Goal: Feedback & Contribution: Submit feedback/report problem

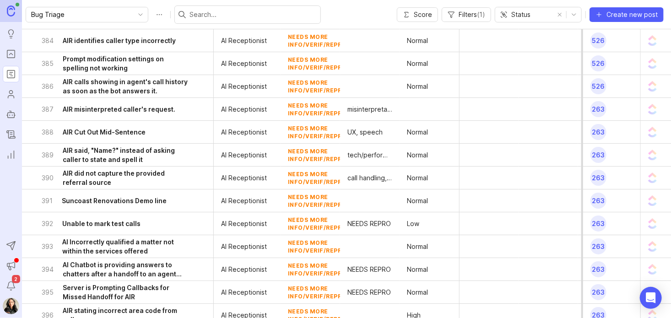
scroll to position [1489, 0]
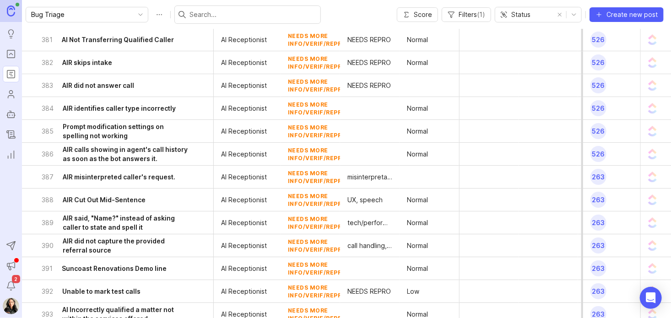
drag, startPoint x: 14, startPoint y: 74, endPoint x: 11, endPoint y: 54, distance: 20.3
click at [14, 74] on icon "Roadmaps" at bounding box center [11, 74] width 10 height 11
click at [11, 54] on icon "Portal" at bounding box center [10, 54] width 3 height 2
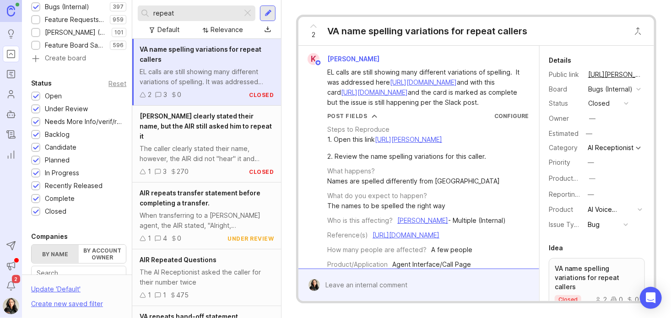
scroll to position [148, 0]
click at [51, 213] on div "Closed" at bounding box center [56, 213] width 22 height 10
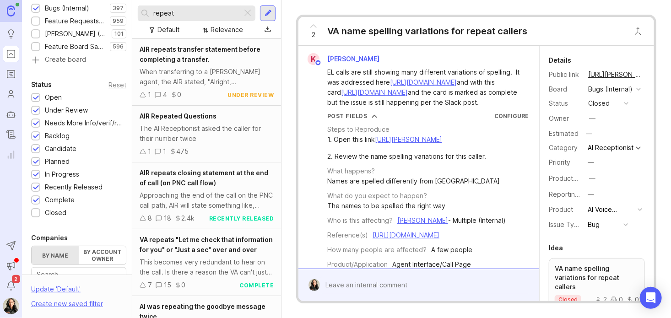
click at [53, 200] on div "Complete" at bounding box center [60, 200] width 30 height 10
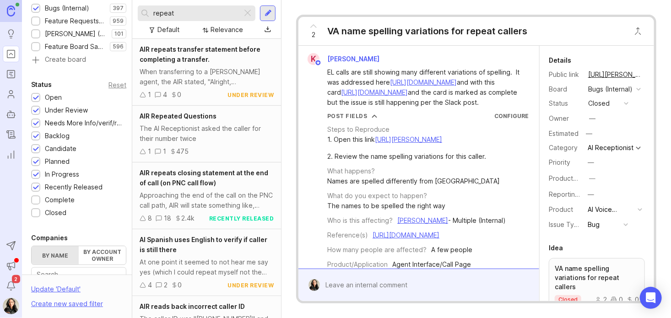
click at [54, 188] on div "Recently Released" at bounding box center [74, 187] width 58 height 10
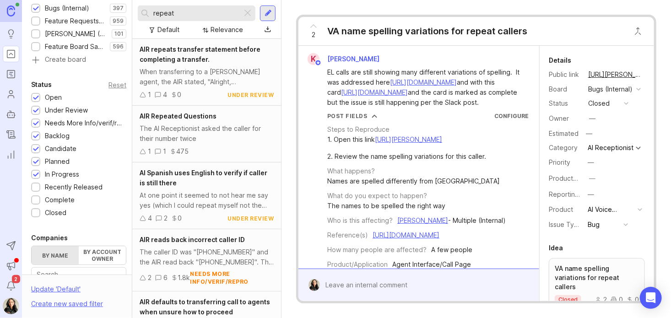
click at [54, 174] on div "In Progress" at bounding box center [62, 174] width 34 height 10
click at [51, 161] on div "Planned" at bounding box center [57, 162] width 25 height 10
click at [51, 146] on div "Candidate" at bounding box center [61, 149] width 32 height 10
click at [53, 130] on div "Status Reset Open 1 Under Review 1 Needs More Info/verif/repro 1 Backlog 1 Cand…" at bounding box center [79, 148] width 114 height 139
click at [53, 137] on div "Backlog" at bounding box center [57, 136] width 25 height 10
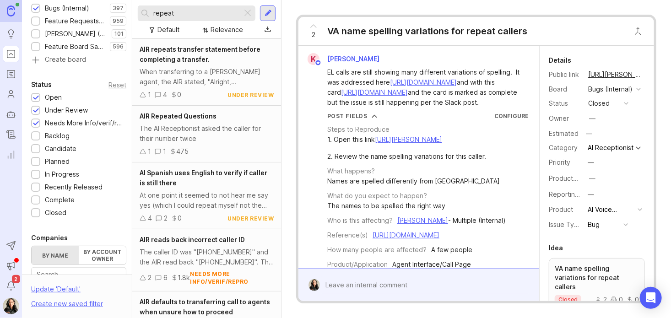
click at [58, 109] on div "Under Review" at bounding box center [66, 110] width 43 height 10
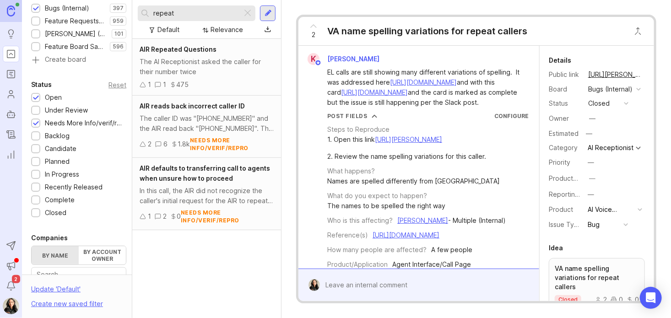
click at [51, 97] on div "Open" at bounding box center [53, 97] width 17 height 10
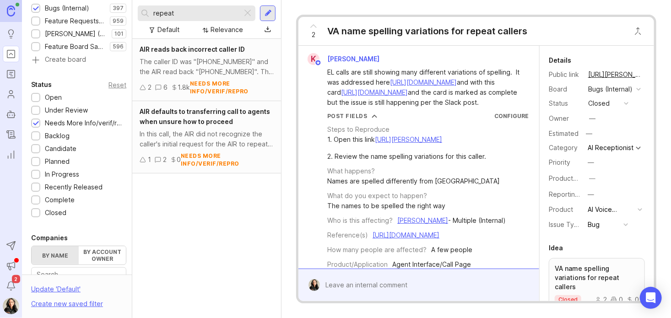
click at [245, 11] on div at bounding box center [247, 13] width 11 height 12
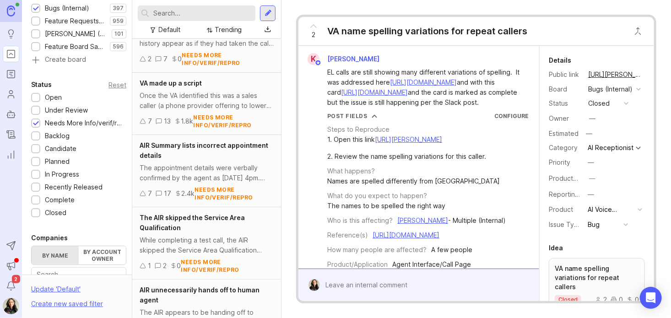
scroll to position [443, 0]
click at [184, 145] on div "AIR Summary lists incorrect appointment details" at bounding box center [207, 150] width 134 height 20
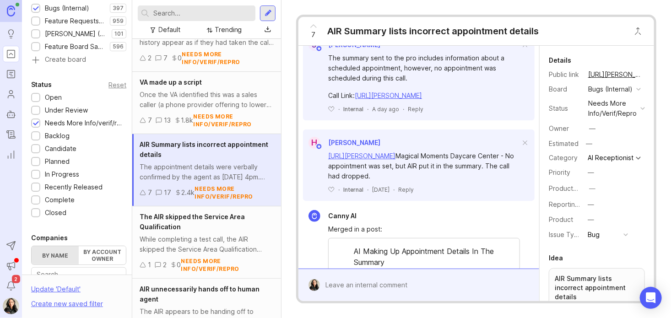
scroll to position [357, 0]
click at [176, 215] on span "The AIR skipped the Service Area Qualification" at bounding box center [192, 222] width 105 height 18
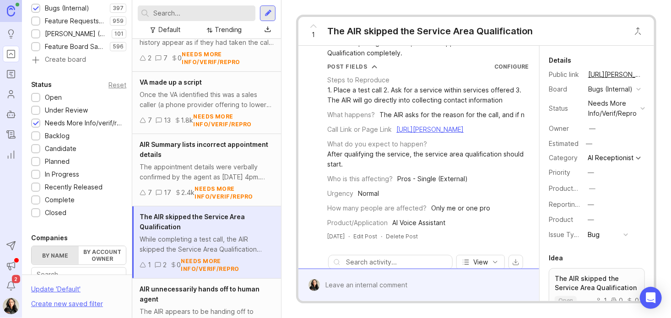
scroll to position [30, 0]
click at [225, 27] on div "Trending" at bounding box center [228, 30] width 27 height 10
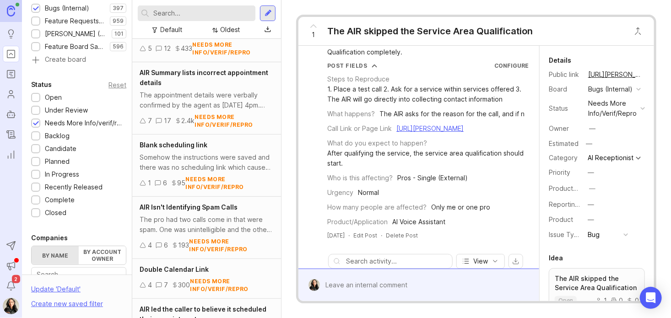
scroll to position [282, 0]
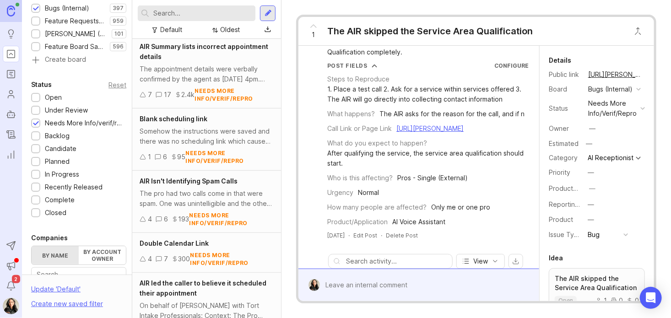
click at [176, 125] on div "Blank scheduling link Somehow the instructions were saved and there was no sche…" at bounding box center [206, 140] width 149 height 62
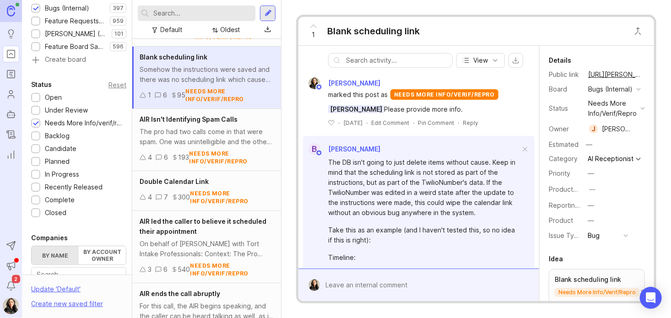
scroll to position [342, 0]
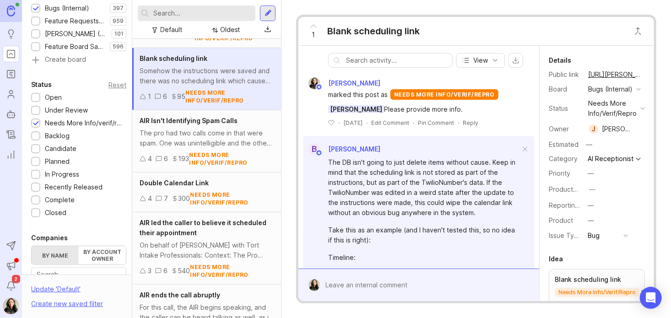
click at [178, 134] on div "The pro had two calls come in that were spam. One was unintelligible and the ot…" at bounding box center [207, 138] width 134 height 20
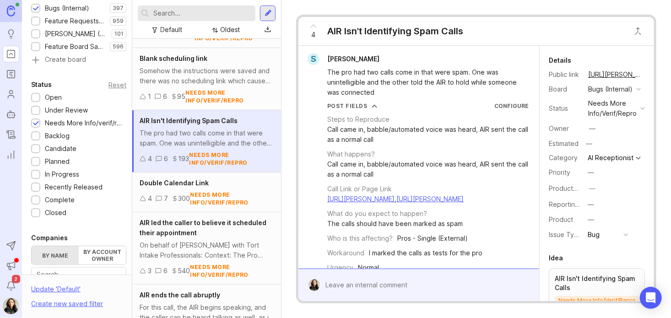
click at [158, 224] on span "AIR led the caller to believe it scheduled their appointment" at bounding box center [203, 228] width 127 height 18
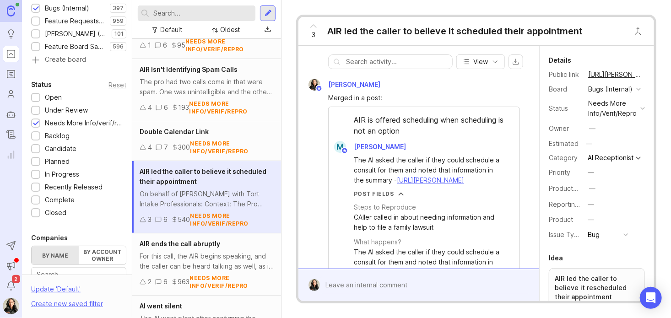
scroll to position [392, 0]
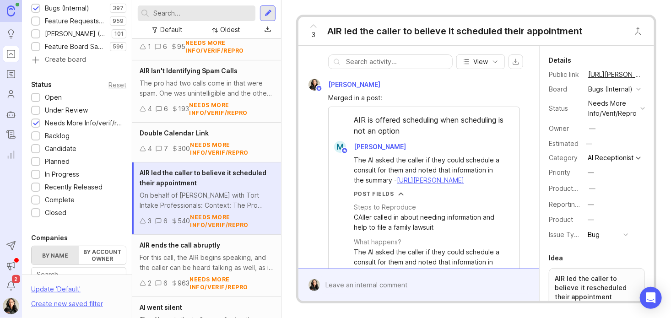
click at [162, 260] on div "For this call, the AIR begins speaking, and the caller can be heard talking as …" at bounding box center [207, 263] width 134 height 20
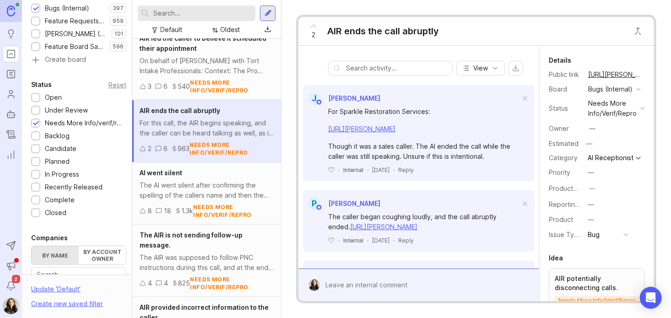
scroll to position [528, 0]
click at [195, 179] on div "The AI went silent after confirming the spelling of the callers name and then t…" at bounding box center [207, 189] width 134 height 20
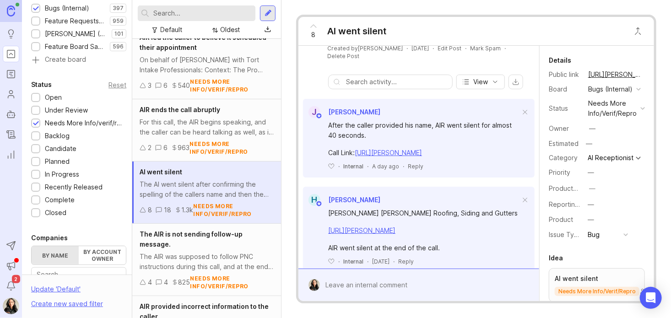
scroll to position [247, 0]
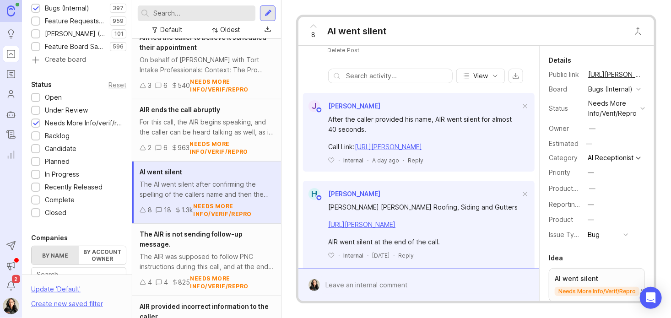
click at [189, 245] on div "The AIR is not sending follow-up message." at bounding box center [207, 239] width 134 height 20
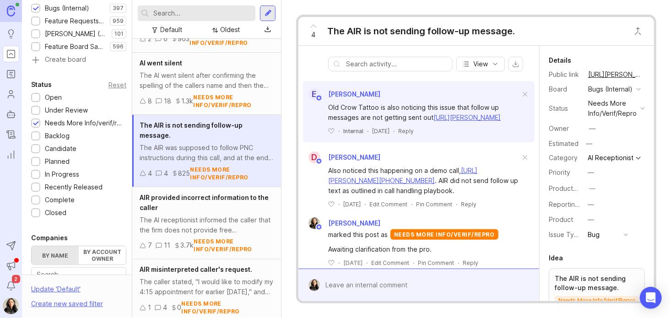
scroll to position [636, 0]
click at [192, 225] on div "The AI receptionist informed the caller that the firm does not provide free con…" at bounding box center [207, 226] width 134 height 20
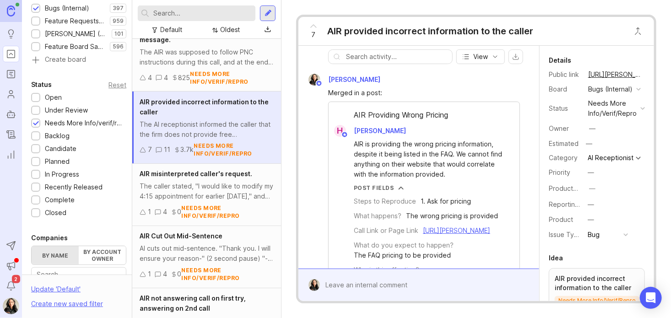
scroll to position [733, 0]
click at [201, 188] on div "The caller stated, "I would like to modify my 4:15 appointment for earlier [DAT…" at bounding box center [207, 191] width 134 height 20
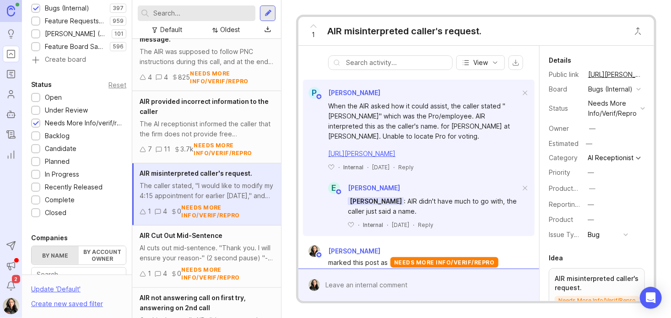
scroll to position [500, 0]
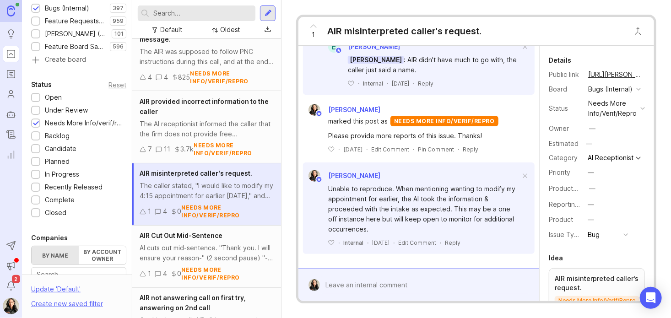
click at [616, 119] on div "needs more info/verif/repro" at bounding box center [612, 108] width 49 height 20
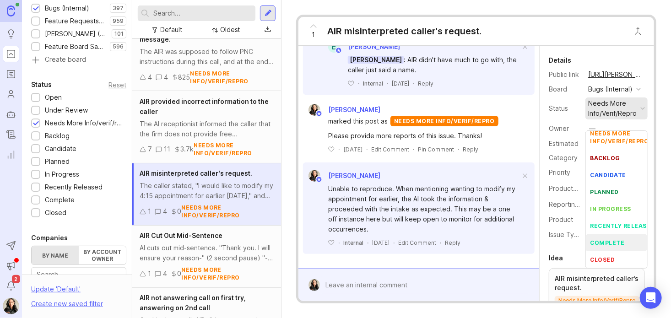
scroll to position [47, 0]
click at [603, 256] on div "closed" at bounding box center [603, 260] width 25 height 8
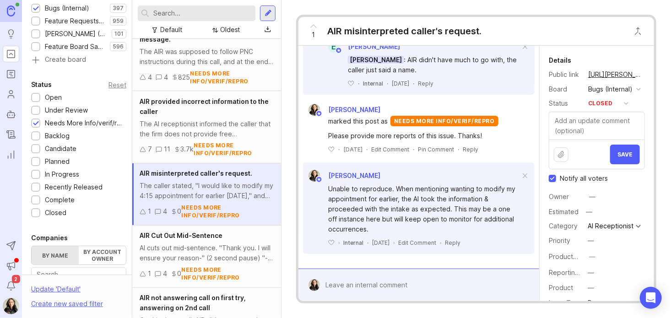
click at [552, 182] on input "Notify all voters" at bounding box center [552, 178] width 7 height 7
checkbox input "false"
click at [586, 140] on textarea at bounding box center [596, 125] width 95 height 27
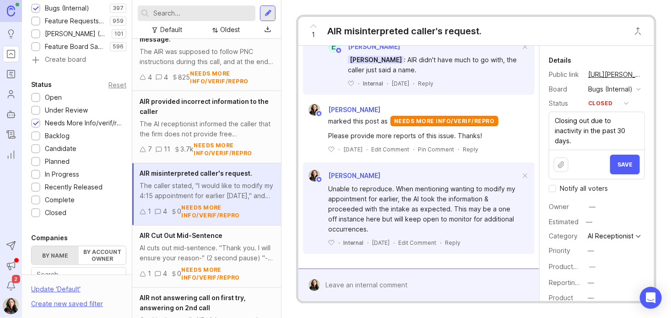
scroll to position [490, 0]
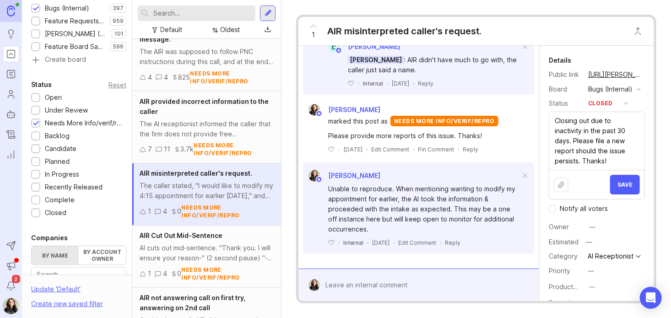
type textarea "Closing out due to inactivity in the past 30 days. Please file a new report sho…"
click at [622, 195] on button "Save" at bounding box center [625, 185] width 30 height 20
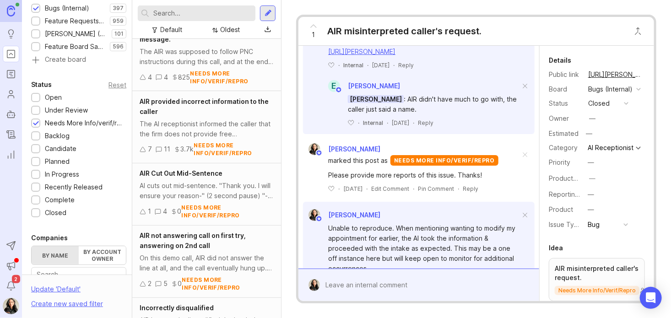
scroll to position [548, 0]
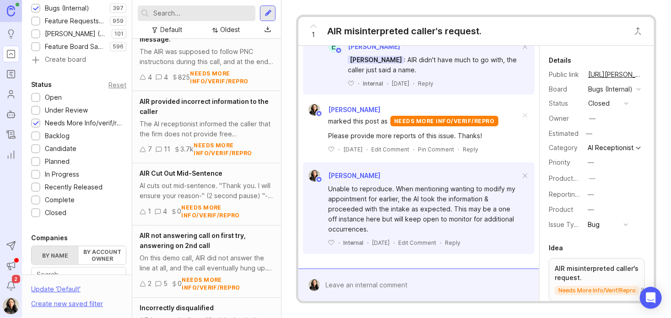
click at [170, 205] on div "1 4 0 needs more info/verif/repro" at bounding box center [207, 212] width 134 height 16
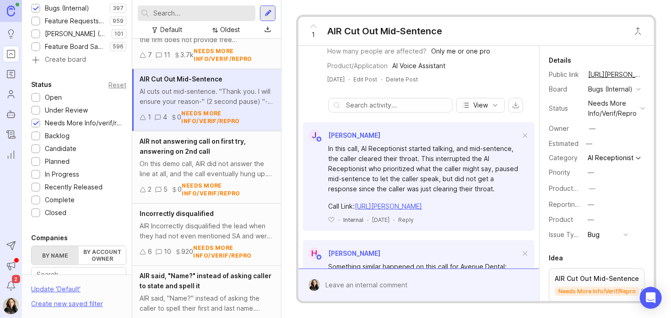
scroll to position [828, 0]
click at [196, 163] on div "On this demo call, AIR did not answer the line at all, and the call eventually …" at bounding box center [207, 168] width 134 height 20
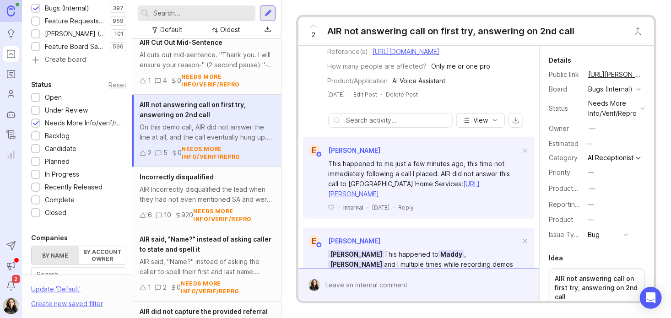
scroll to position [865, 0]
click at [212, 186] on div "AIR Incorrectly disqualified the lead when they had not even mentioned SA and w…" at bounding box center [207, 194] width 134 height 20
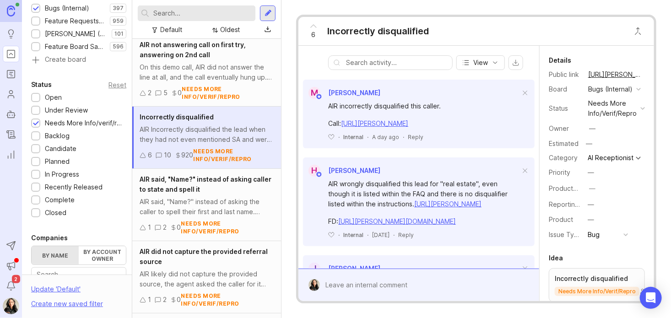
scroll to position [927, 0]
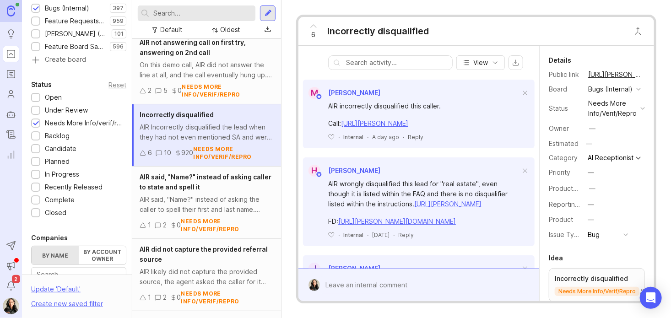
click at [219, 195] on div "AIR said, "Name?" instead of asking the caller to spell their first and last na…" at bounding box center [207, 205] width 134 height 20
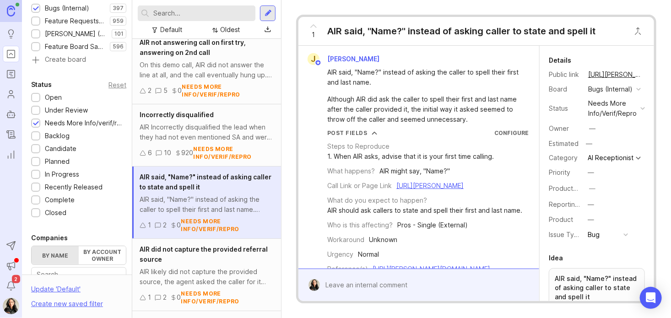
scroll to position [242, 0]
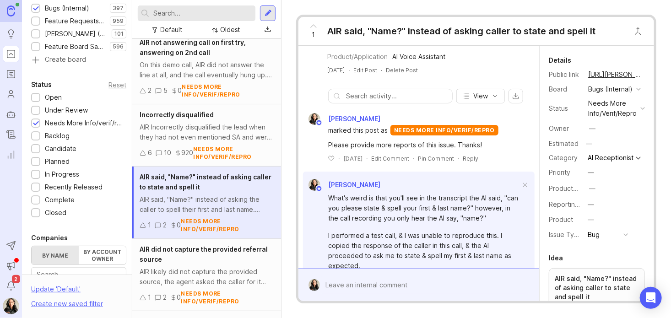
click at [621, 113] on div "needs more info/verif/repro" at bounding box center [612, 108] width 49 height 20
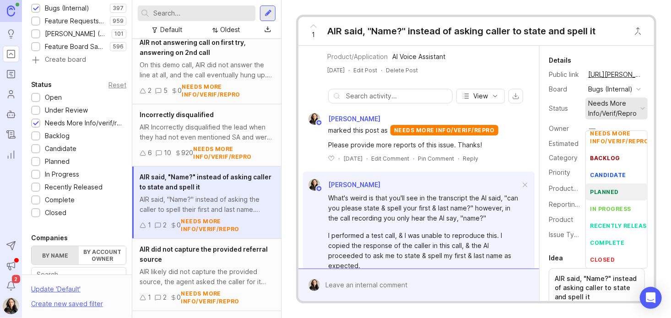
scroll to position [47, 0]
click at [604, 256] on li "closed" at bounding box center [616, 259] width 61 height 17
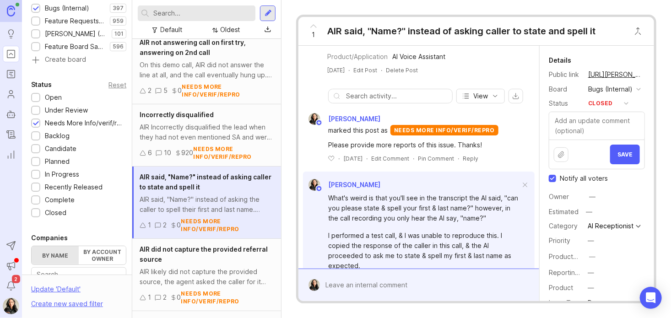
click at [557, 183] on label "Notify all voters" at bounding box center [578, 178] width 59 height 9
click at [556, 182] on input "Notify all voters" at bounding box center [552, 178] width 7 height 7
checkbox input "false"
click at [584, 138] on textarea at bounding box center [596, 125] width 95 height 27
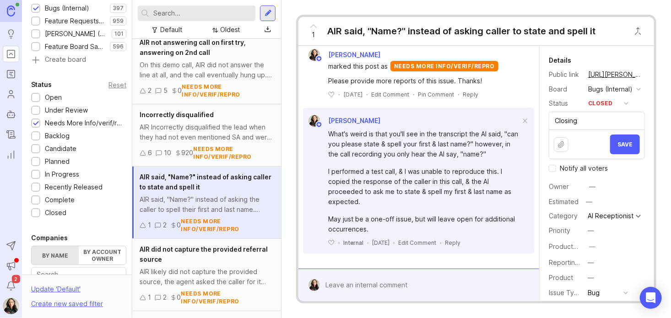
scroll to position [330, 0]
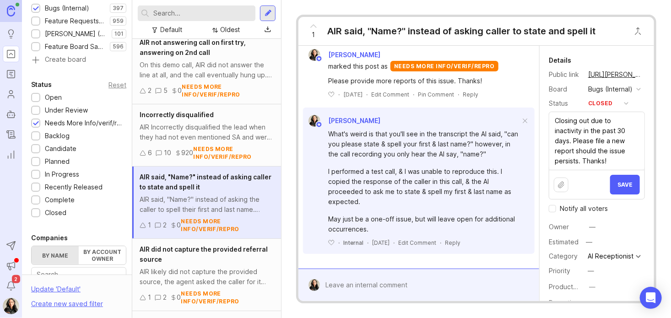
click at [578, 170] on textarea "Closing out due to inactivity in the past 30 days. Please file a new report sho…" at bounding box center [596, 141] width 95 height 58
type textarea "Closing out due to inactivity in the past 30 days. Please file a new report sho…"
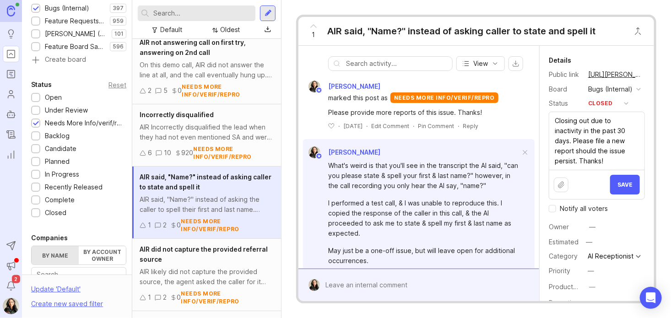
scroll to position [333, 0]
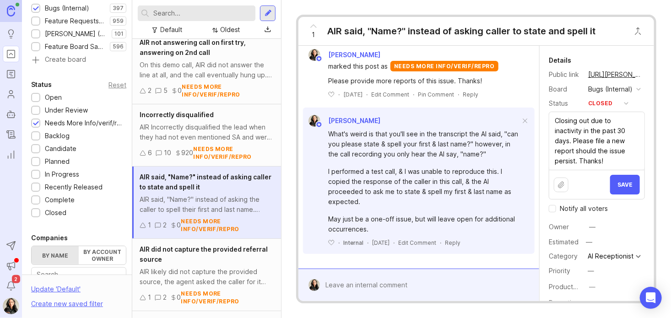
click at [604, 155] on textarea "Closing out due to inactivity in the past 30 days. Please file a new report sho…" at bounding box center [596, 141] width 95 height 58
click at [610, 195] on button "Save" at bounding box center [625, 185] width 30 height 20
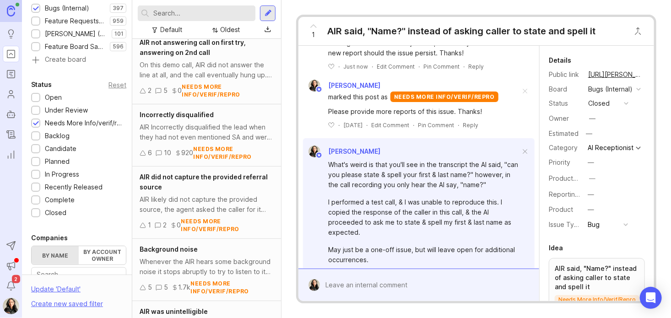
scroll to position [392, 0]
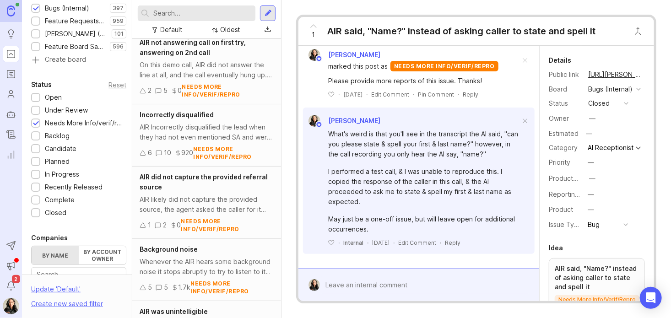
click at [197, 207] on div "AIR likely did not capture the provided source, the agent asked the caller for …" at bounding box center [207, 205] width 134 height 20
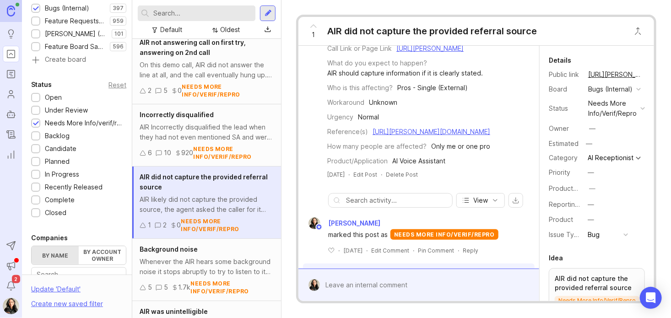
scroll to position [99, 0]
click at [616, 116] on div "needs more info/verif/repro" at bounding box center [612, 108] width 49 height 20
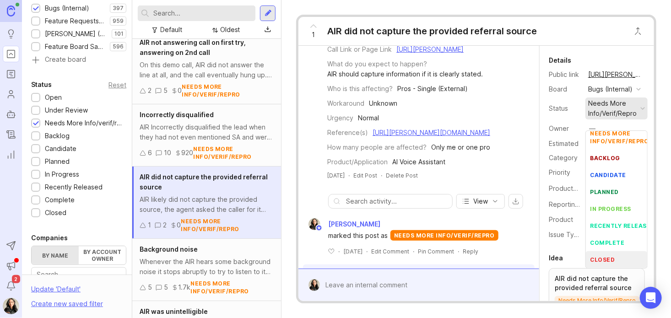
scroll to position [47, 0]
click at [610, 256] on div "closed" at bounding box center [603, 260] width 25 height 8
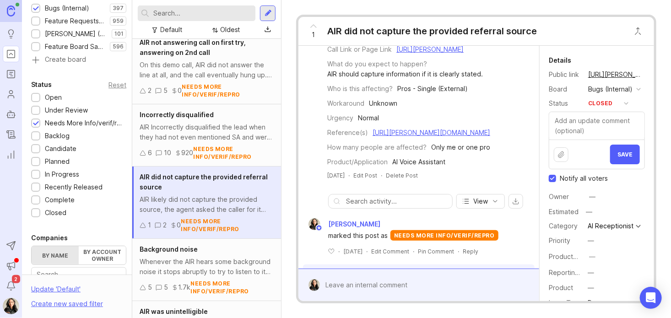
click at [551, 182] on input "Notify all voters" at bounding box center [552, 178] width 7 height 7
checkbox input "false"
click at [584, 140] on textarea at bounding box center [596, 125] width 95 height 27
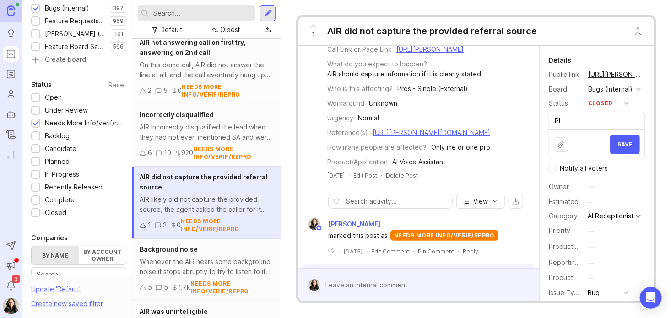
type textarea "P"
type textarea "c"
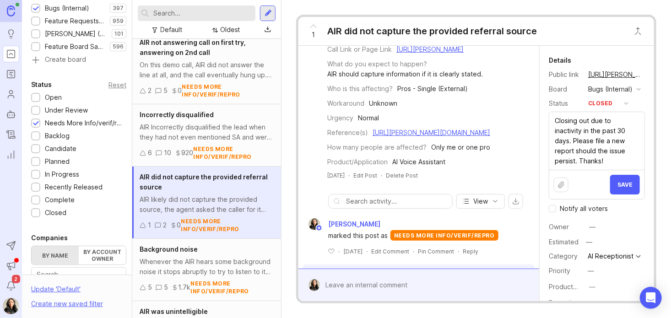
type textarea "Closing out due to inactivity in the past 30 days. Please file a new report sho…"
click at [618, 188] on span "Save" at bounding box center [625, 184] width 15 height 7
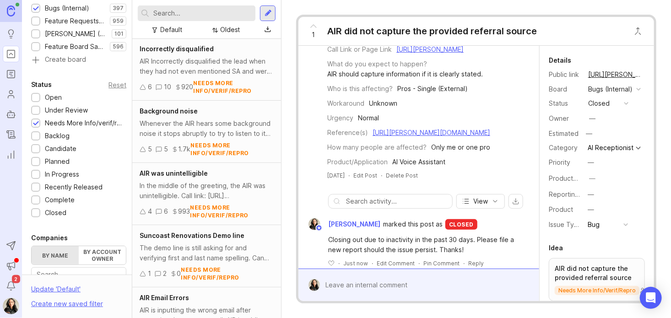
scroll to position [991, 0]
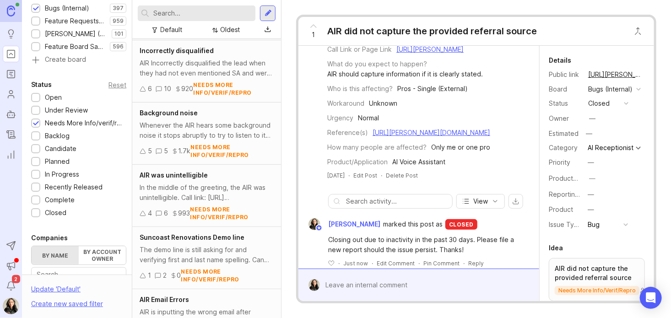
click at [205, 137] on div "Whenever the AIR hears some background noise it stops abruptly to try to listen…" at bounding box center [207, 130] width 134 height 20
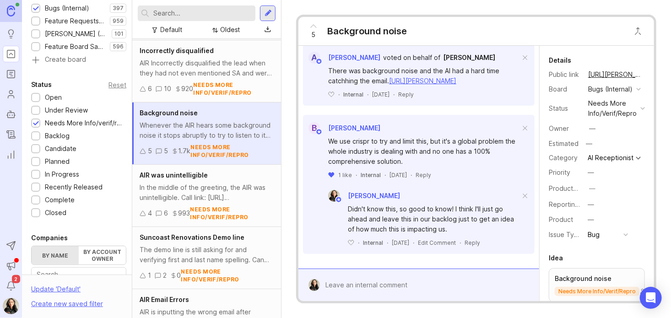
scroll to position [443, 0]
click at [181, 183] on div "In the middle of the greeting, the AIR was unintelligible. Call link: [URL][PER…" at bounding box center [207, 193] width 134 height 20
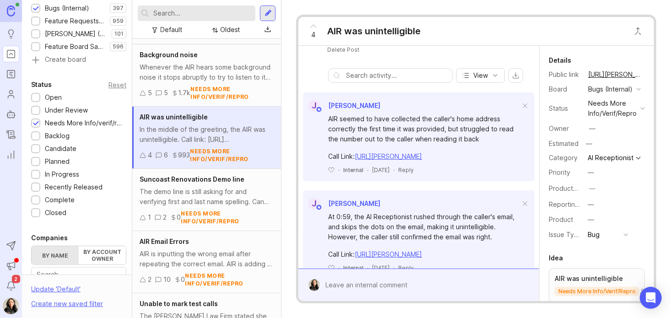
scroll to position [1049, 0]
click at [231, 201] on div "The demo line is still asking for and verifying first and last name spelling. C…" at bounding box center [207, 196] width 134 height 20
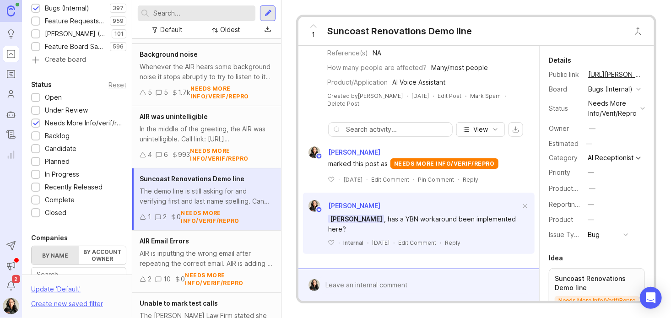
scroll to position [188, 0]
click at [206, 257] on div "AIR is inputting the wrong email after repeating the correct email. AIR is addi…" at bounding box center [207, 259] width 134 height 20
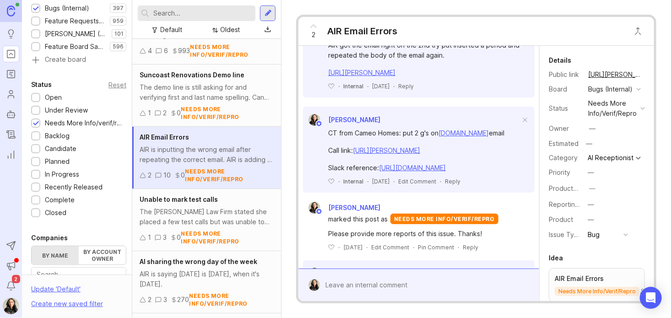
scroll to position [1165, 0]
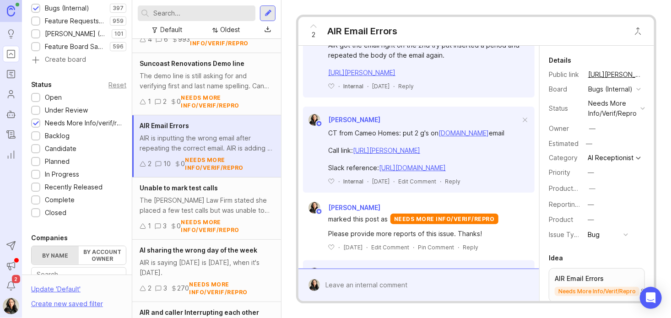
click at [213, 207] on div "The [PERSON_NAME] Law Firm stated she placed a few test calls but was unable to…" at bounding box center [207, 205] width 134 height 20
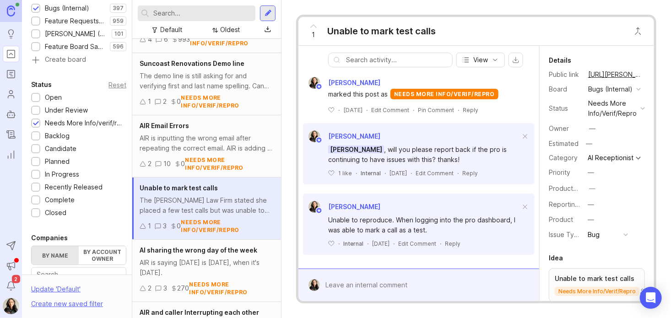
scroll to position [227, 0]
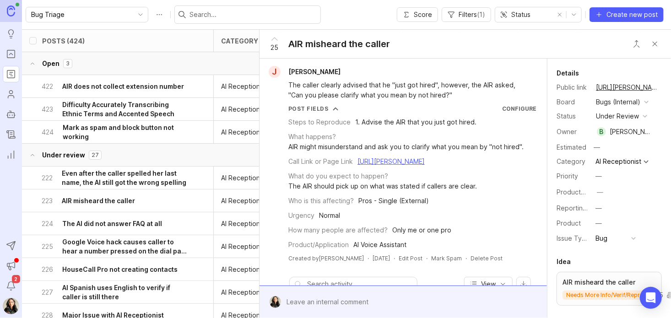
scroll to position [612, 0]
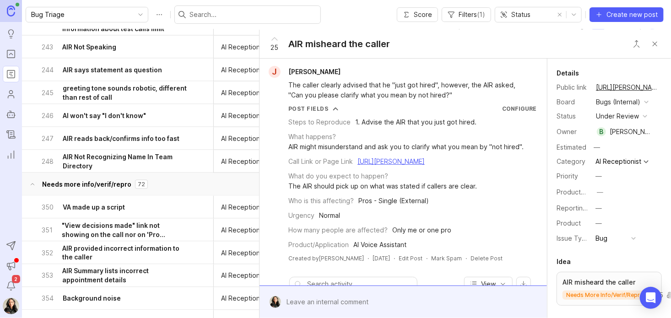
click at [11, 54] on icon "Portal" at bounding box center [10, 54] width 3 height 2
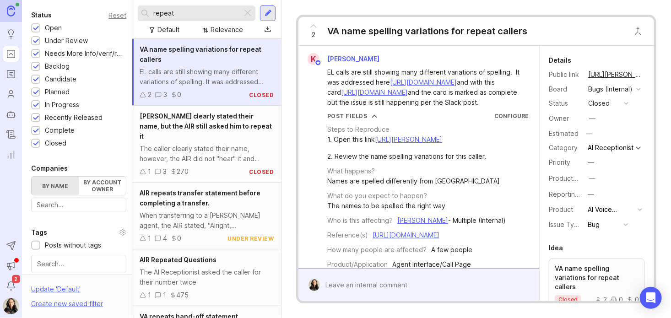
scroll to position [218, 0]
click at [35, 129] on div at bounding box center [36, 131] width 6 height 7
click at [36, 119] on div at bounding box center [36, 118] width 6 height 7
click at [37, 104] on div at bounding box center [36, 105] width 6 height 7
click at [37, 92] on div at bounding box center [36, 92] width 6 height 7
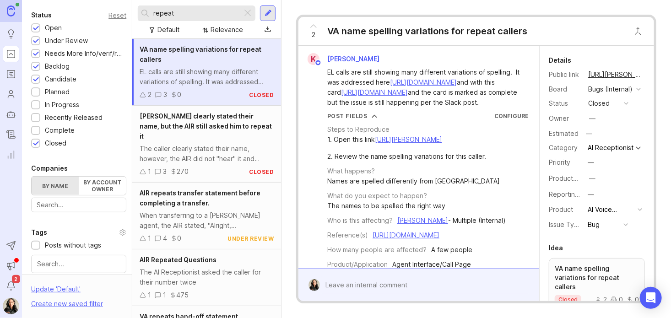
click at [34, 78] on div at bounding box center [36, 79] width 6 height 7
click at [35, 64] on div at bounding box center [36, 67] width 6 height 7
click at [36, 53] on div at bounding box center [36, 54] width 6 height 7
click at [37, 38] on div at bounding box center [36, 41] width 6 height 7
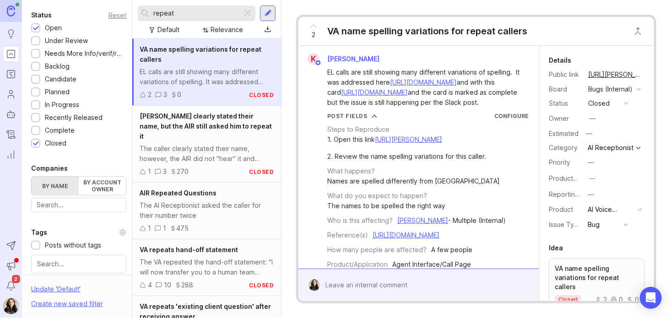
click at [37, 38] on div at bounding box center [36, 41] width 6 height 7
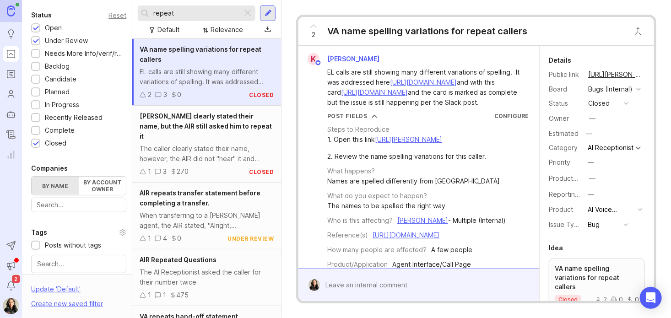
click at [34, 53] on div at bounding box center [36, 54] width 6 height 7
click at [37, 66] on div at bounding box center [36, 67] width 6 height 7
click at [35, 87] on div "Planned" at bounding box center [52, 92] width 43 height 10
click at [37, 75] on div at bounding box center [35, 79] width 9 height 9
click at [33, 102] on div at bounding box center [36, 105] width 6 height 7
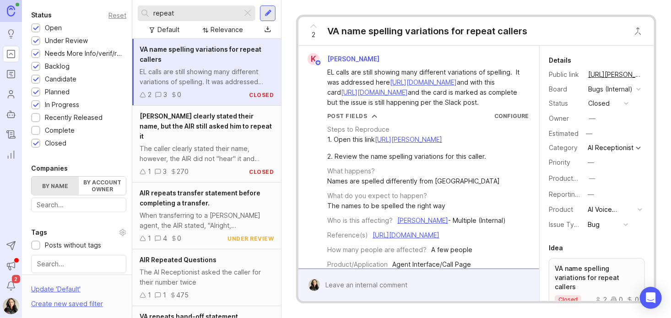
click at [33, 117] on div at bounding box center [36, 118] width 6 height 7
click at [35, 130] on div at bounding box center [36, 131] width 6 height 7
click at [12, 287] on icon "Notifications" at bounding box center [11, 286] width 10 height 11
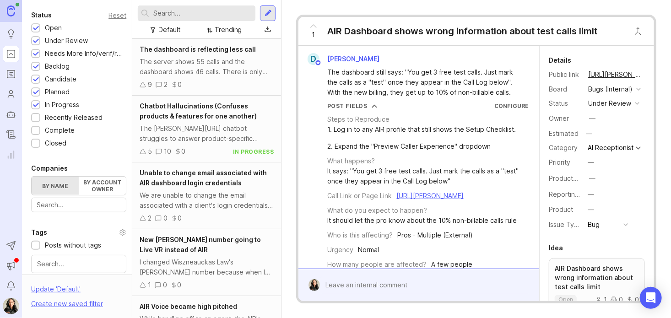
click at [297, 9] on div "1 AIR Dashboard shows wrong information about test calls limit D Daniel Hernand…" at bounding box center [477, 159] width 390 height 318
click at [12, 73] on icon "Roadmaps" at bounding box center [11, 74] width 10 height 11
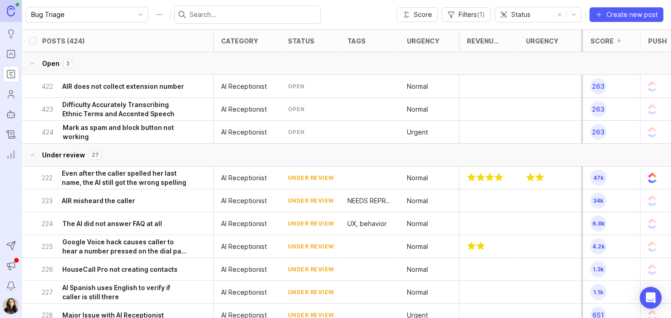
click at [11, 51] on icon "Portal" at bounding box center [11, 54] width 10 height 11
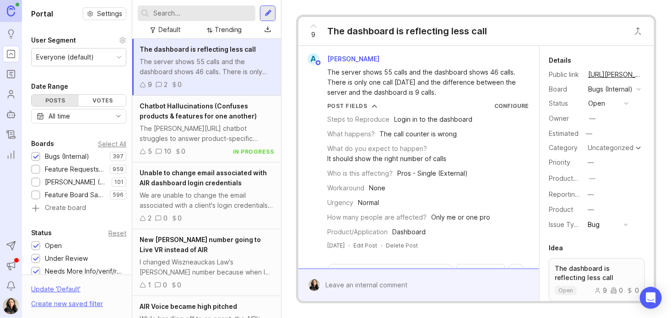
click at [9, 78] on icon "Roadmaps" at bounding box center [11, 74] width 10 height 11
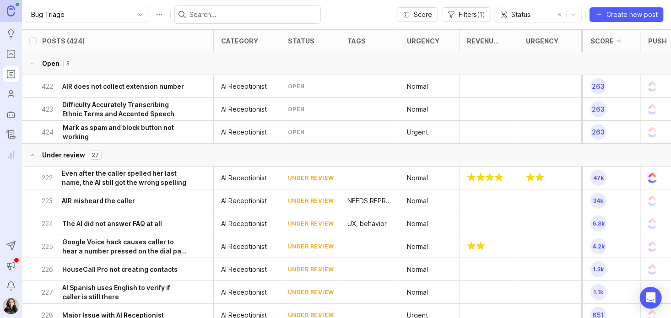
click at [14, 59] on icon "Portal" at bounding box center [11, 54] width 10 height 11
